Goal: Find specific page/section

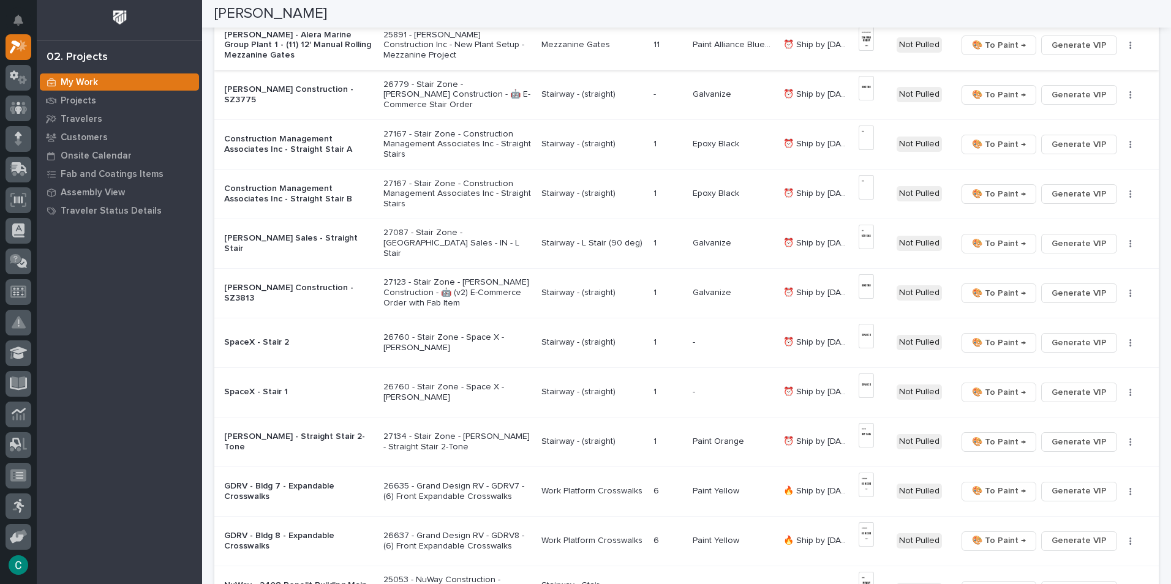
scroll to position [123, 0]
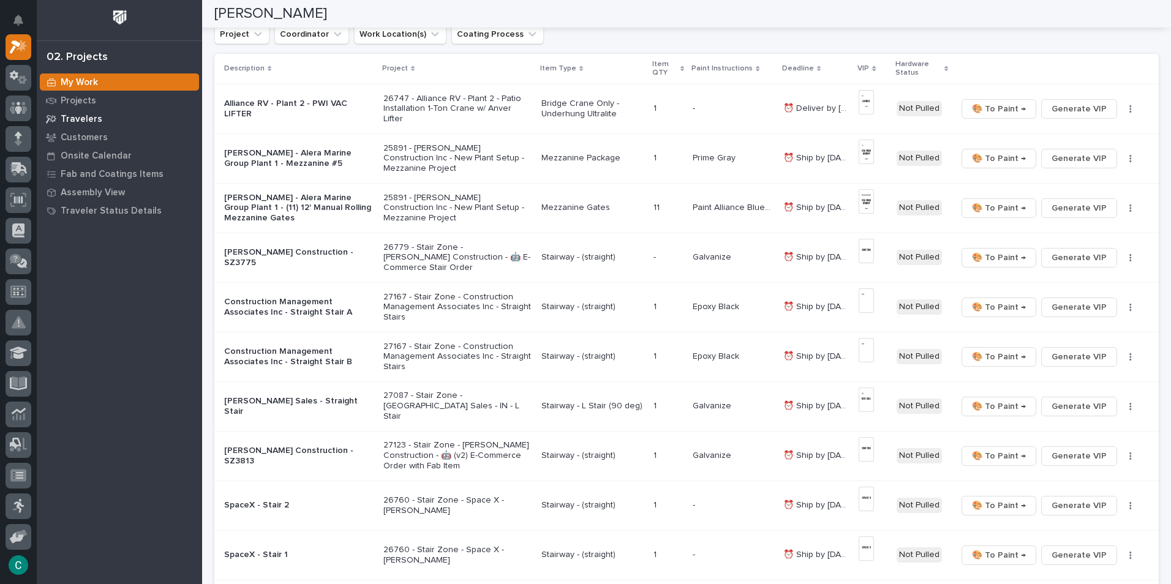
click at [77, 116] on p "Travelers" at bounding box center [82, 119] width 42 height 11
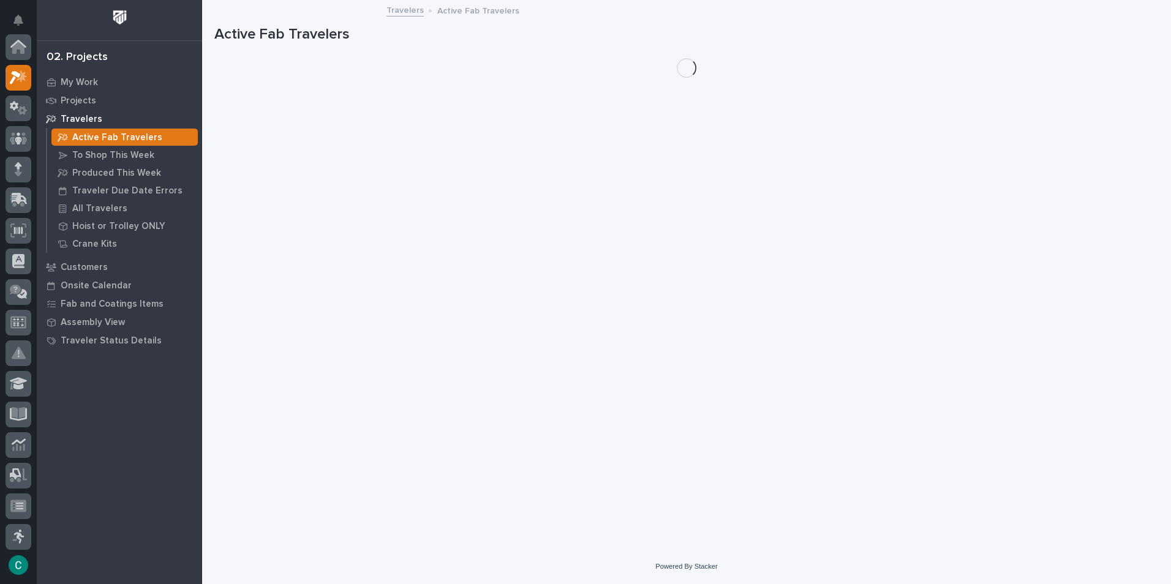
scroll to position [31, 0]
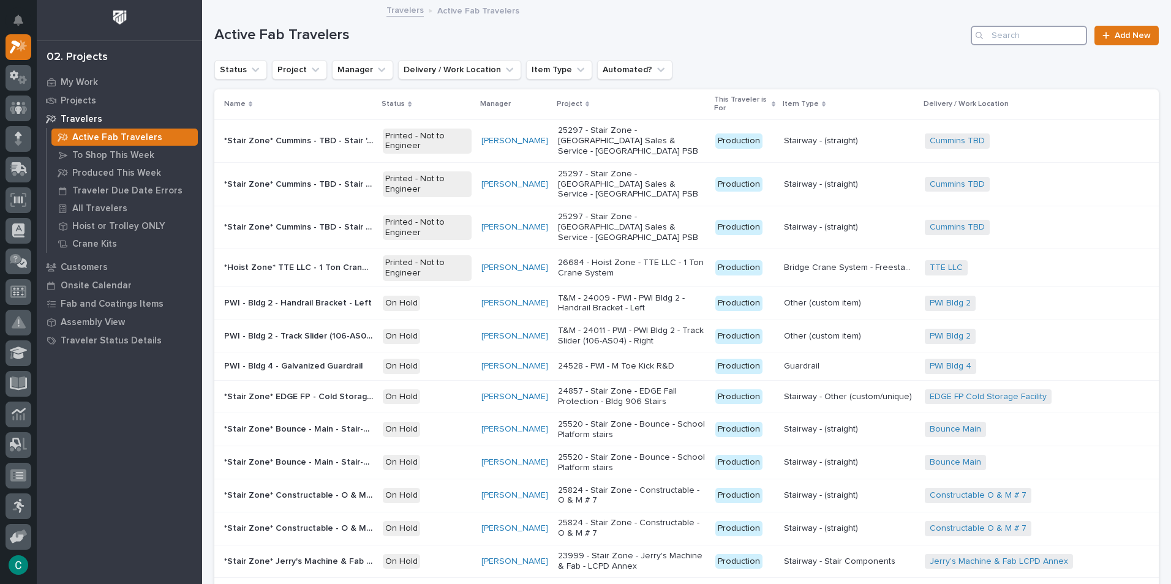
click at [1008, 34] on input "Search" at bounding box center [1029, 36] width 116 height 20
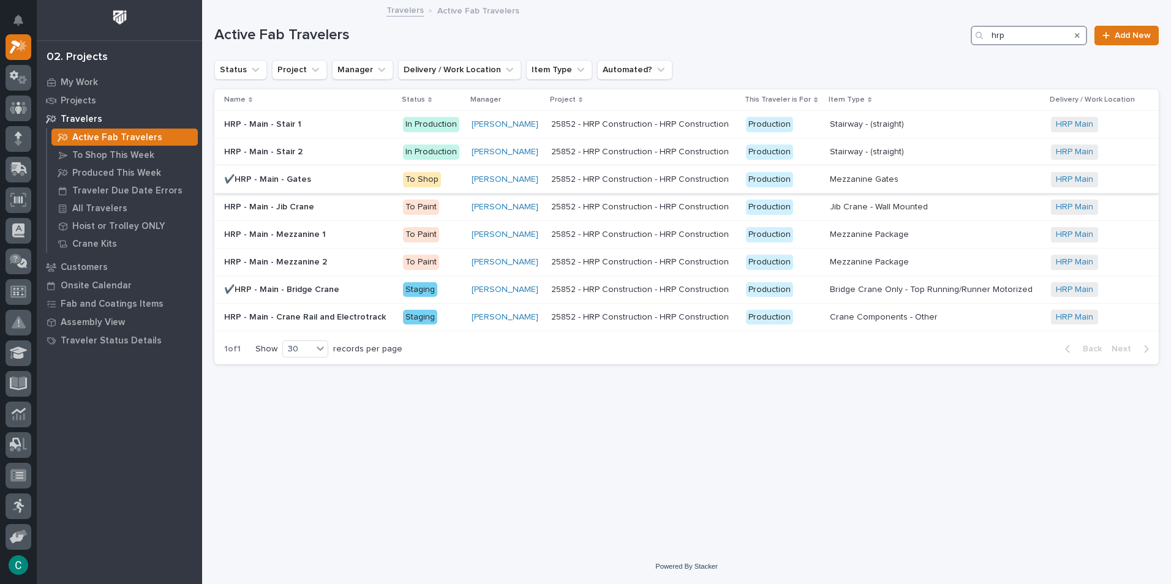
type input "hrp"
click at [292, 177] on p "✔️HRP - Main - Gates" at bounding box center [268, 178] width 89 height 13
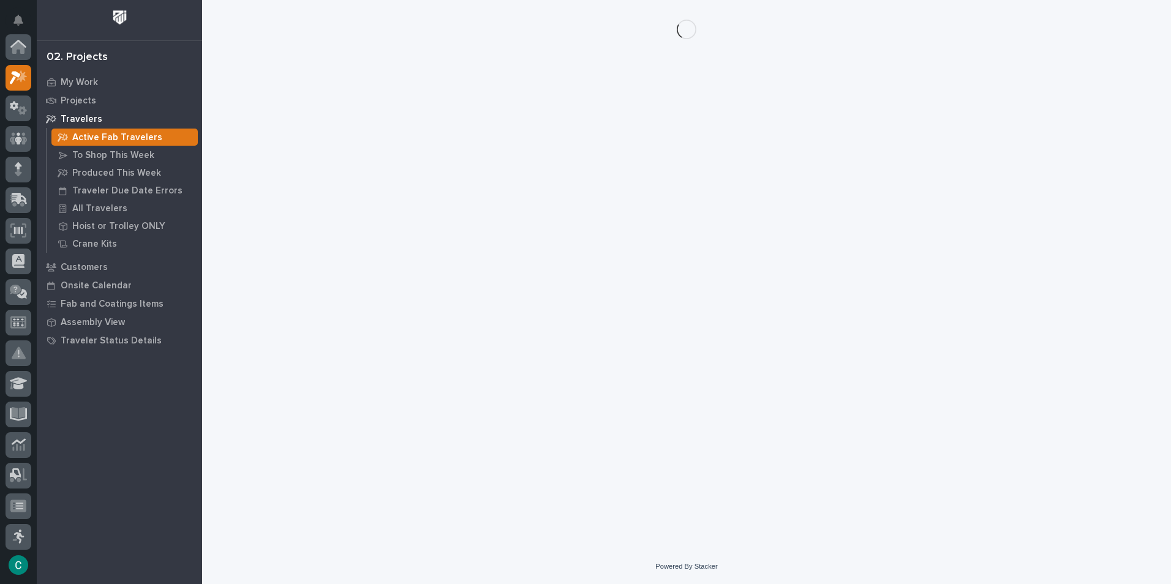
scroll to position [31, 0]
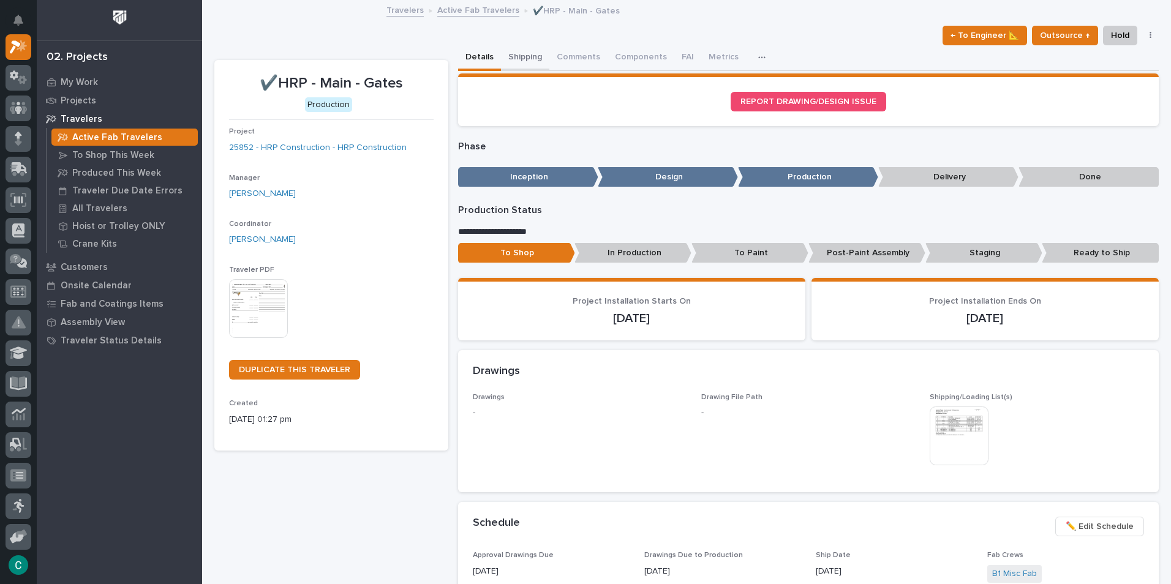
click at [523, 58] on button "Shipping" at bounding box center [525, 58] width 48 height 26
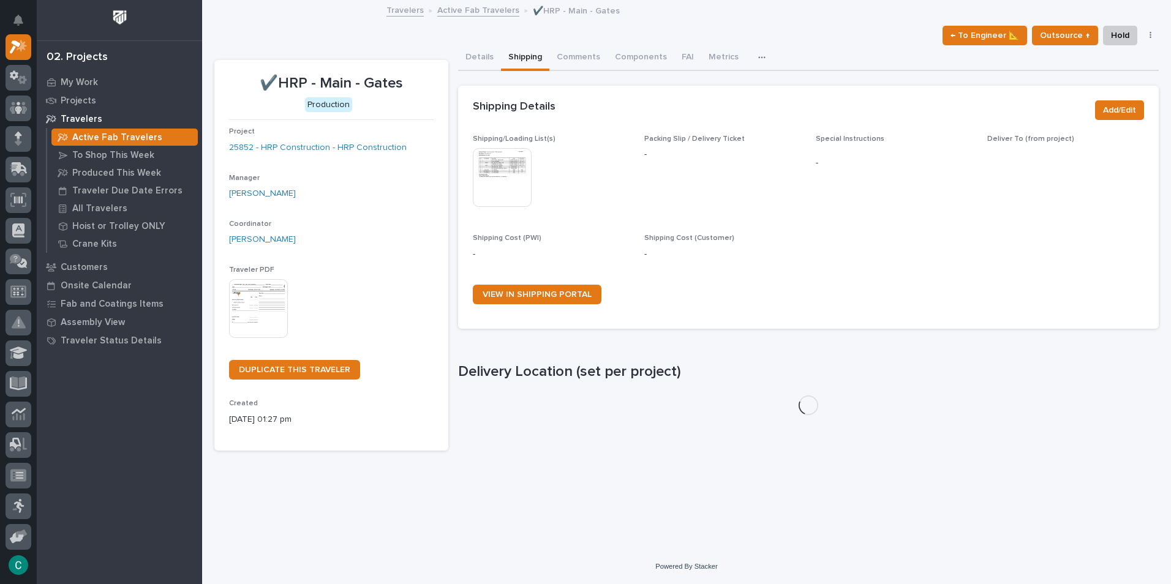
click at [505, 166] on img at bounding box center [502, 177] width 59 height 59
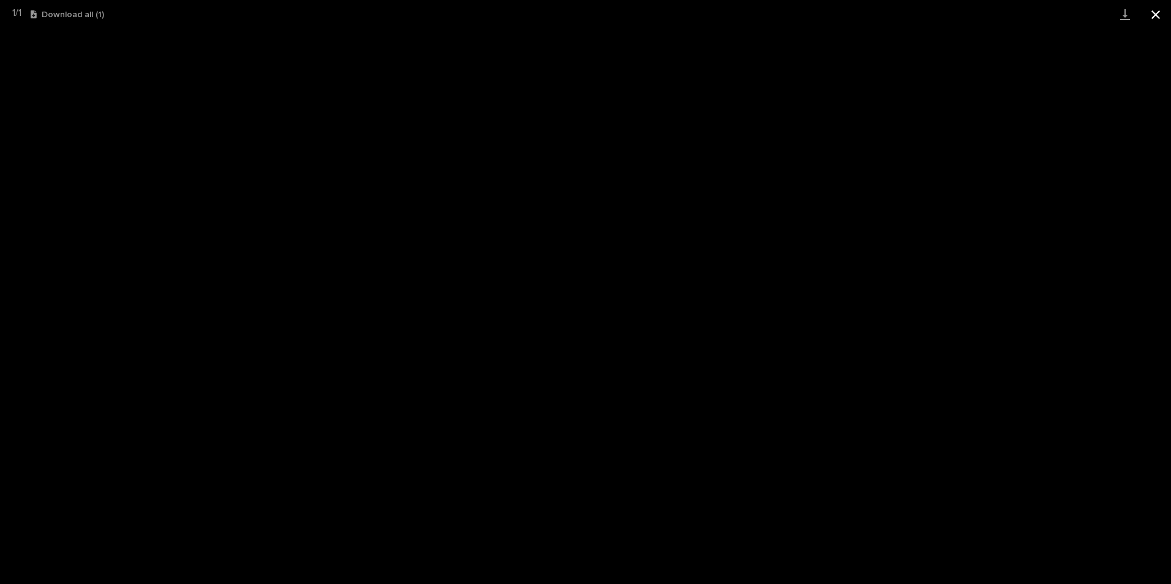
click at [1159, 19] on button "Close gallery" at bounding box center [1156, 14] width 31 height 29
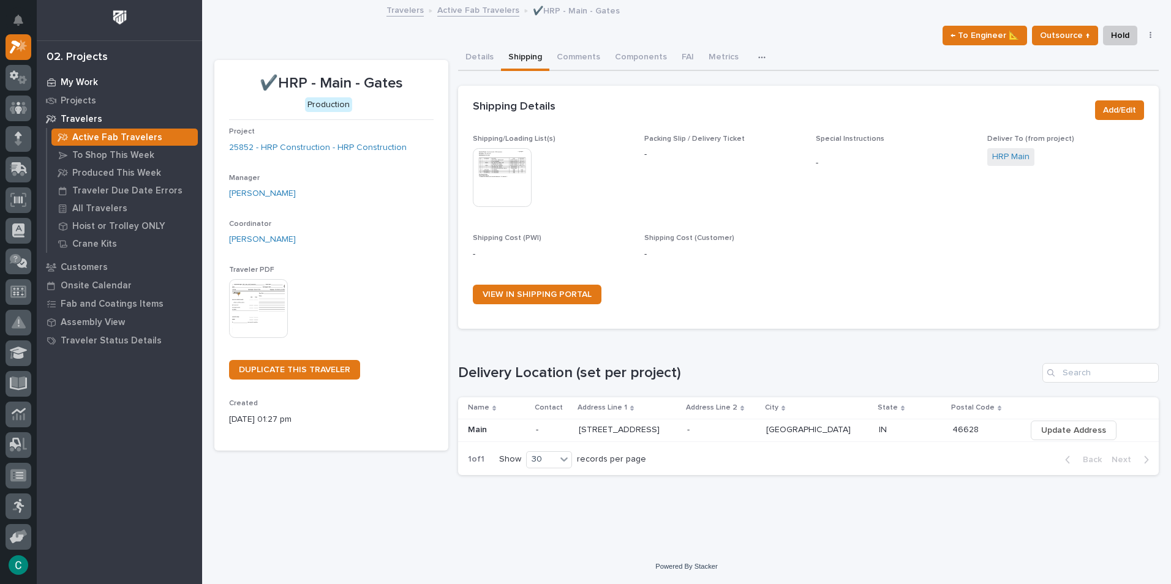
click at [83, 84] on p "My Work" at bounding box center [79, 82] width 37 height 11
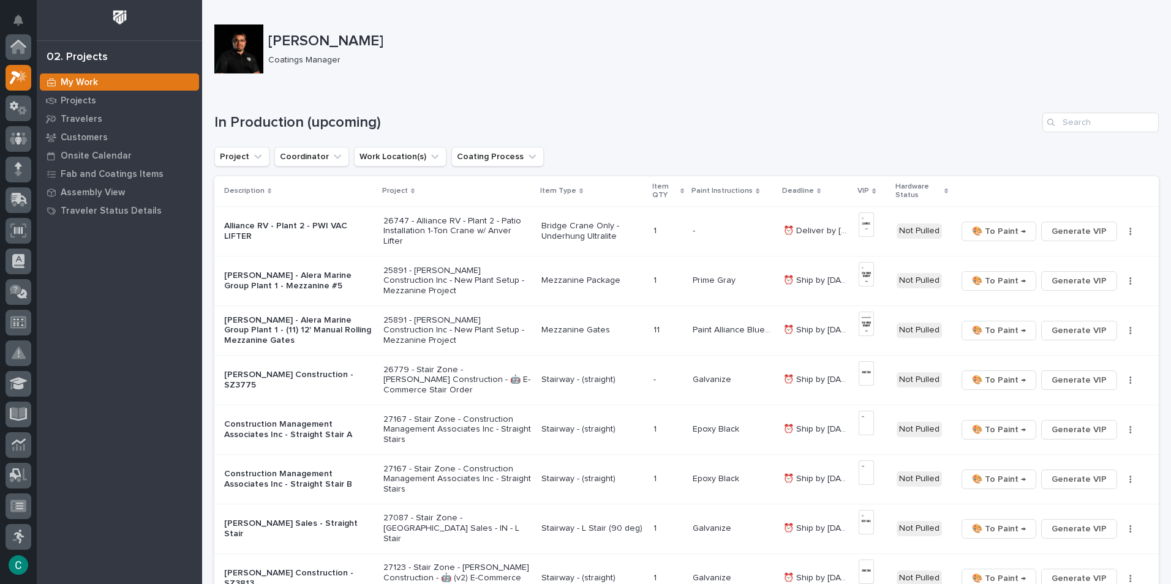
scroll to position [31, 0]
